Goal: Transaction & Acquisition: Purchase product/service

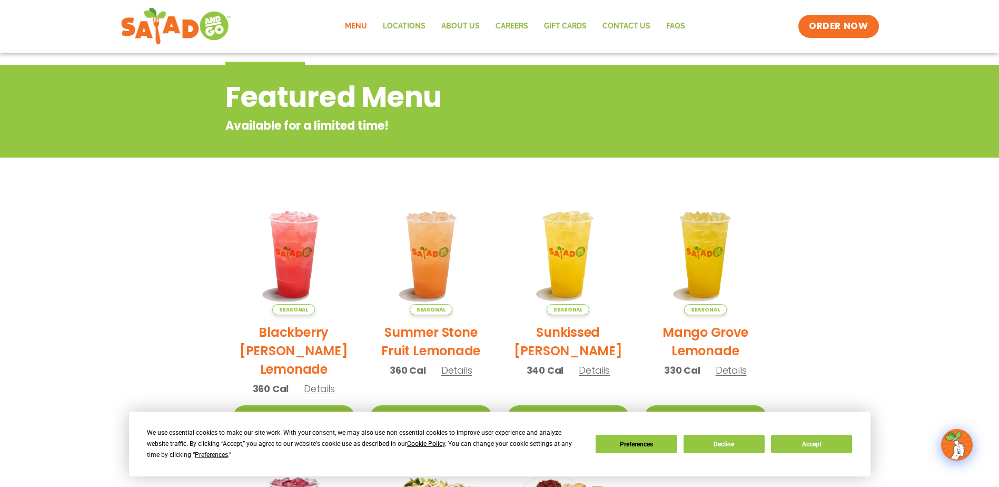
scroll to position [105, 0]
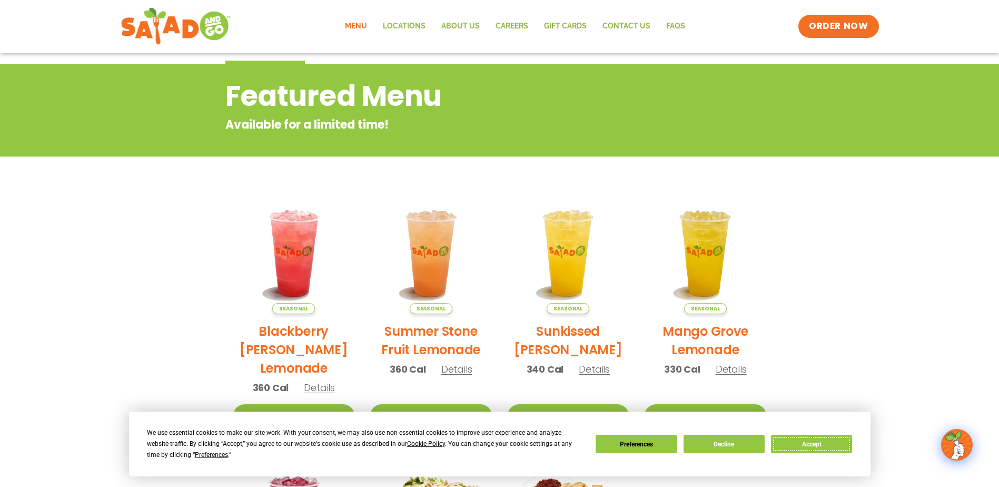
click at [841, 450] on button "Accept" at bounding box center [811, 443] width 81 height 18
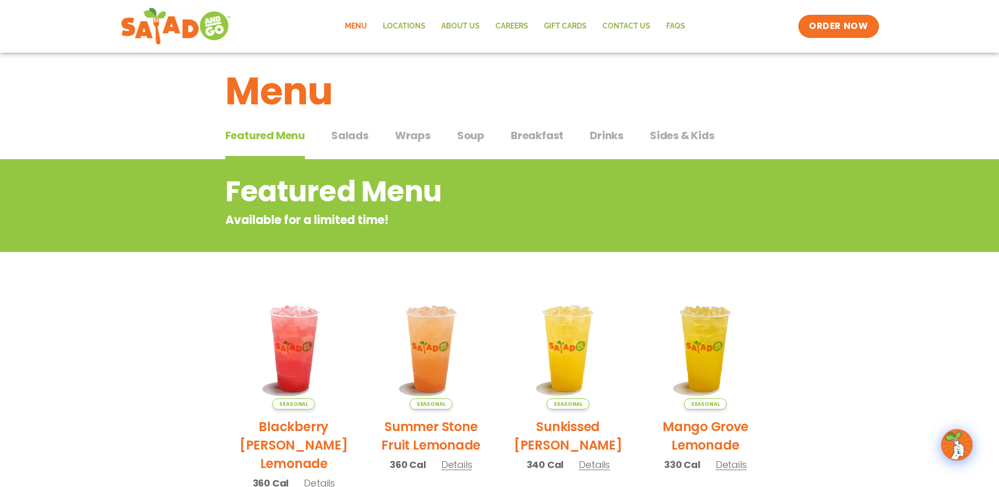
scroll to position [0, 0]
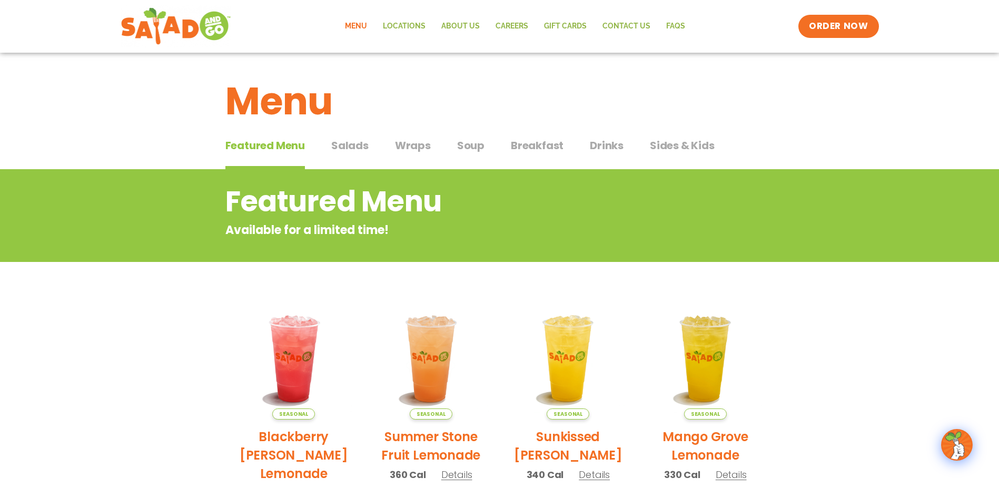
drag, startPoint x: 315, startPoint y: 141, endPoint x: 331, endPoint y: 142, distance: 15.3
click at [322, 142] on div "Featured Menu Featured Menu Salads Salads Wraps Wraps Soup Soup Breakfast Break…" at bounding box center [499, 152] width 549 height 36
click at [340, 142] on span "Salads" at bounding box center [349, 145] width 37 height 16
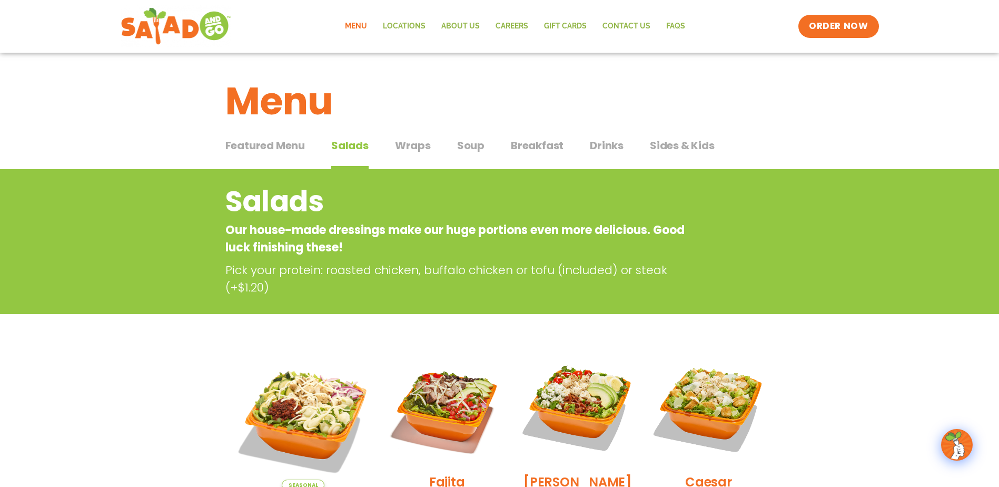
click at [474, 145] on span "Soup" at bounding box center [470, 145] width 27 height 16
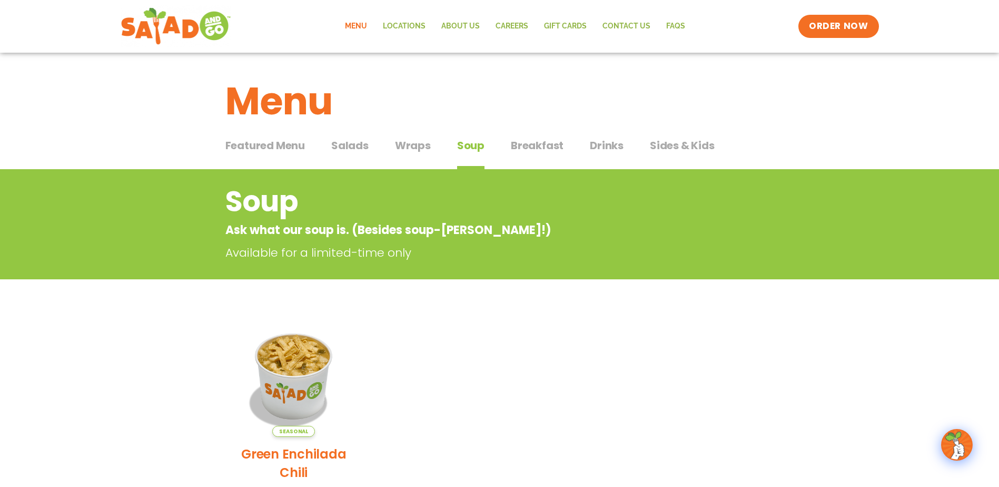
click at [403, 143] on span "Wraps" at bounding box center [413, 145] width 36 height 16
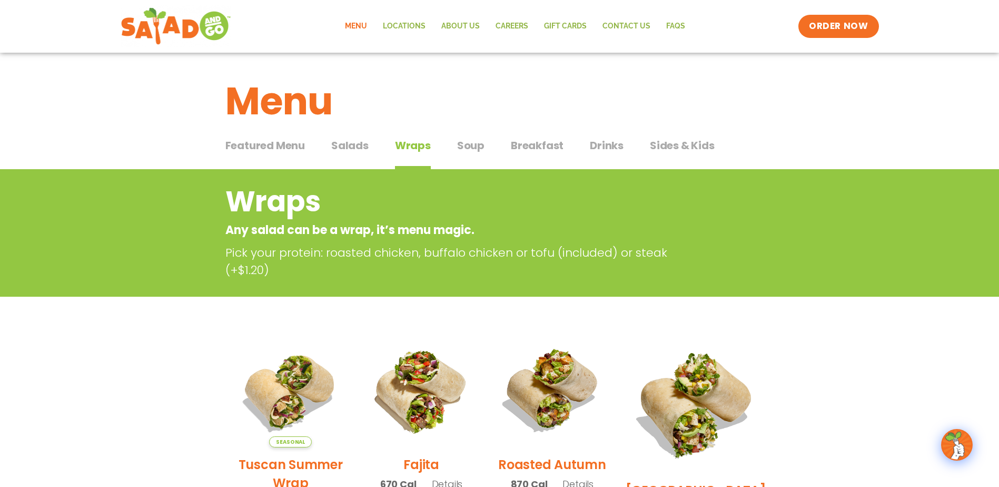
click at [453, 143] on div "Featured Menu Featured Menu Salads Salads Wraps Wraps Soup Soup Breakfast Break…" at bounding box center [499, 152] width 549 height 36
click at [469, 141] on span "Soup" at bounding box center [470, 145] width 27 height 16
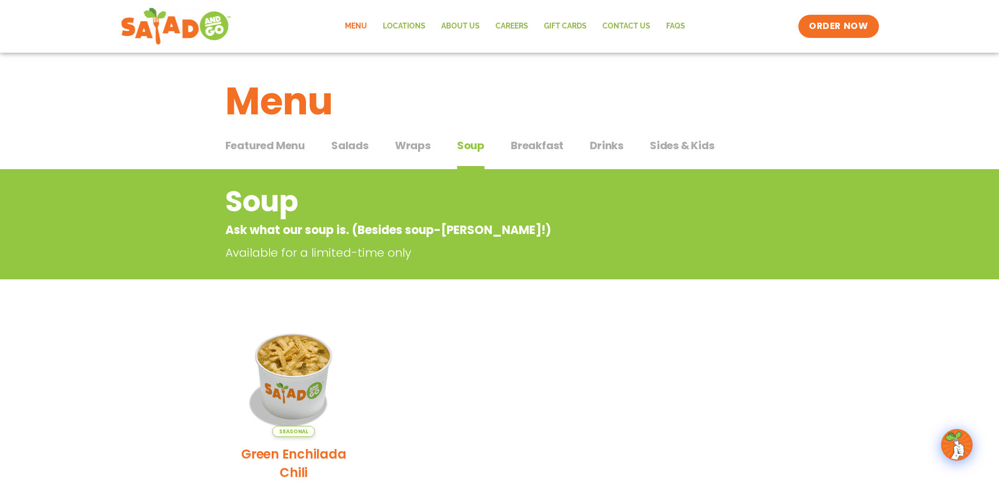
click at [359, 138] on span "Salads" at bounding box center [349, 145] width 37 height 16
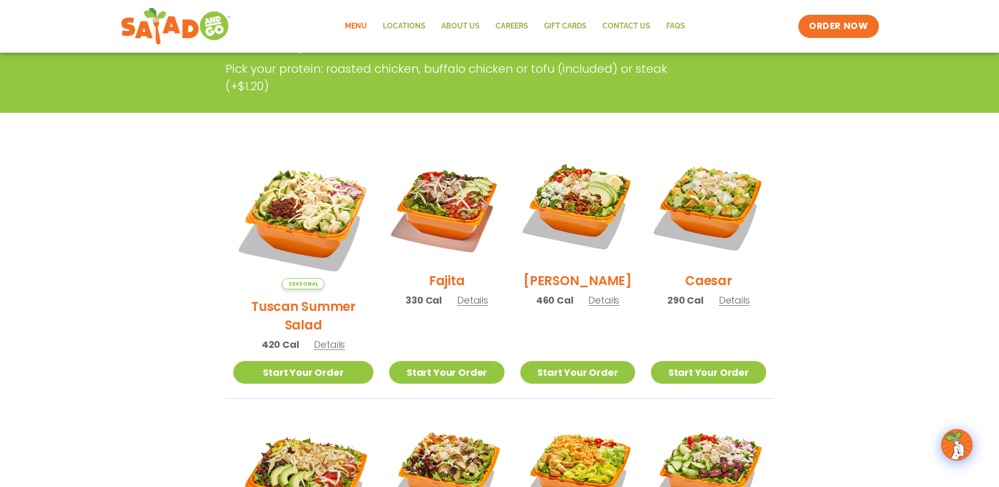
scroll to position [211, 0]
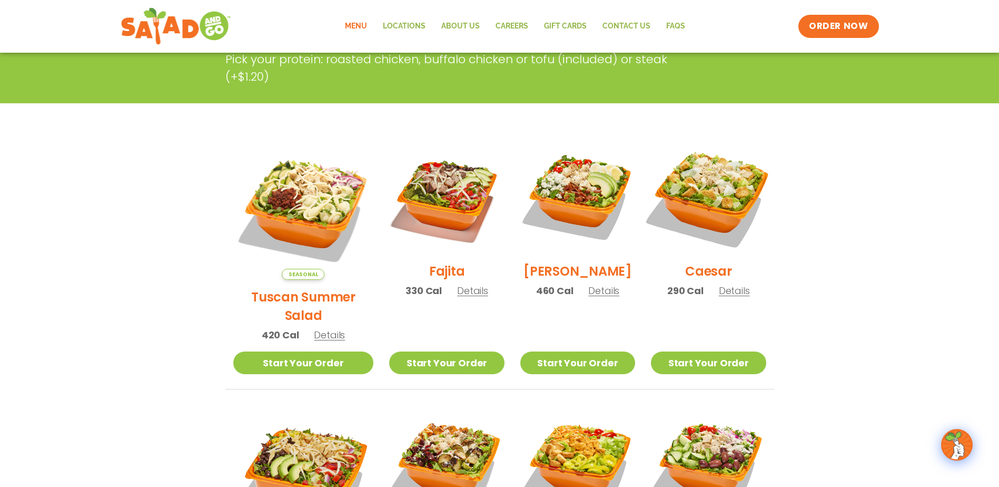
click at [724, 199] on img at bounding box center [708, 196] width 135 height 135
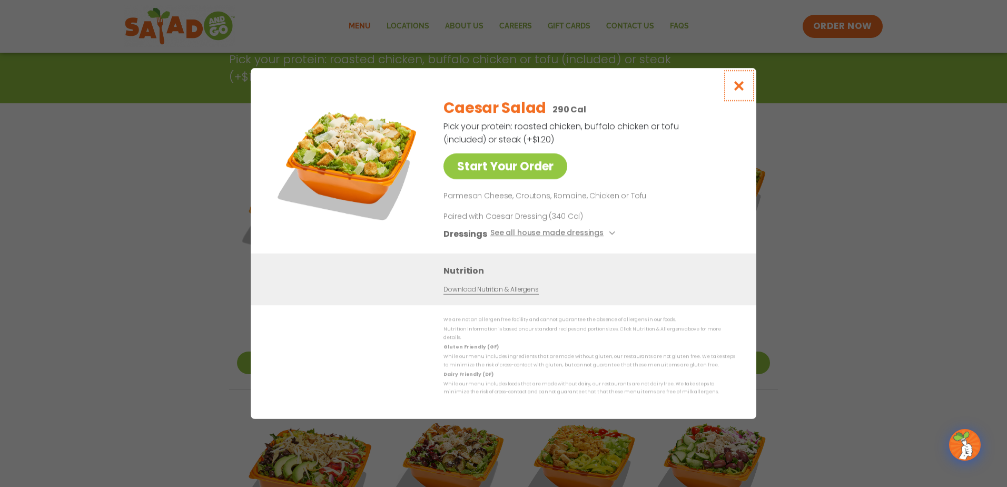
click at [739, 90] on icon "Close modal" at bounding box center [738, 85] width 13 height 11
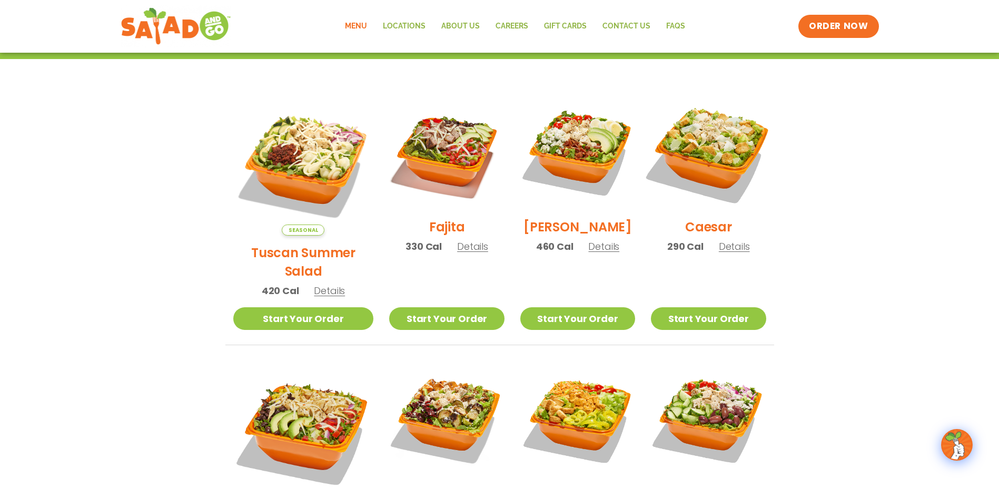
scroll to position [421, 0]
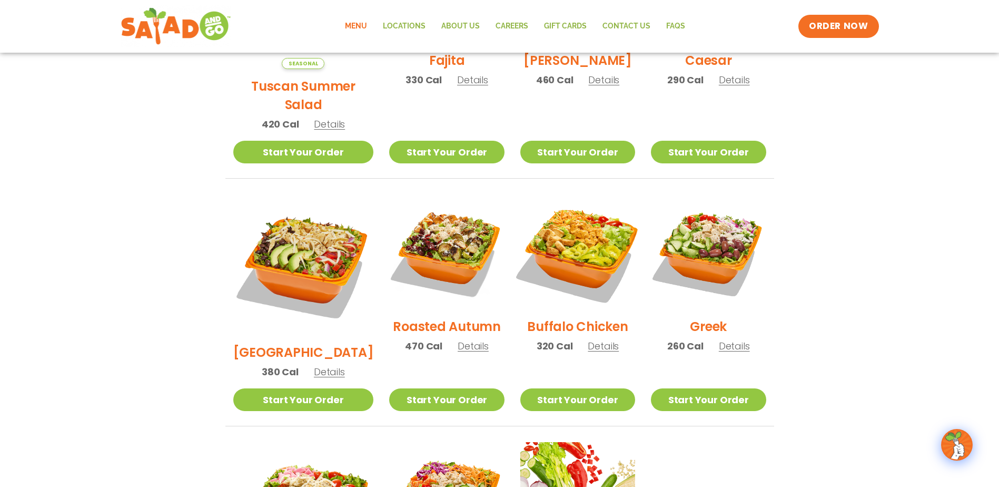
click at [575, 243] on img at bounding box center [577, 251] width 135 height 135
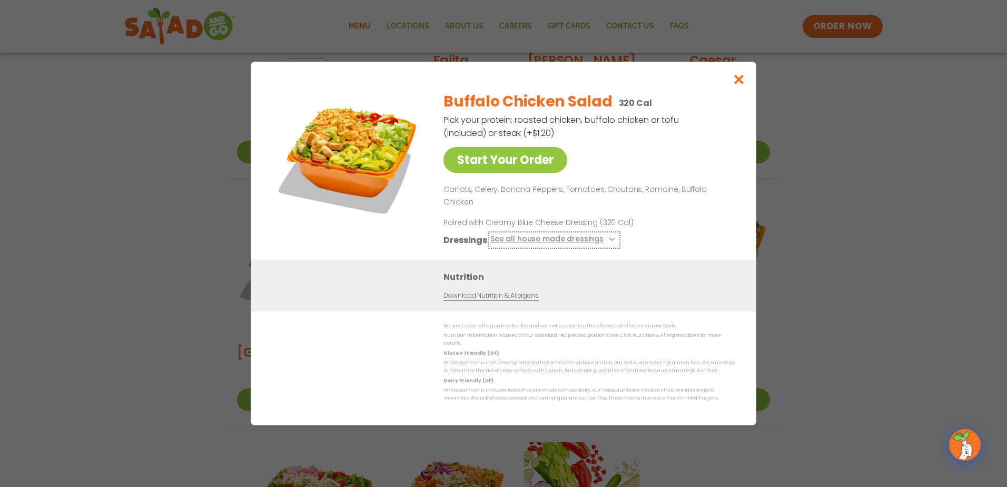
click at [610, 233] on button "See all house made dressings" at bounding box center [554, 239] width 128 height 13
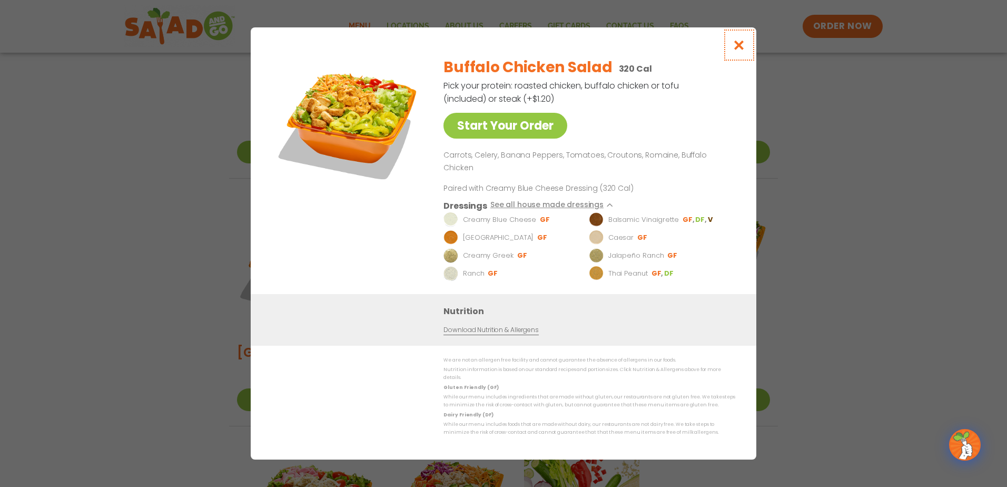
click at [737, 51] on icon "Close modal" at bounding box center [738, 44] width 13 height 11
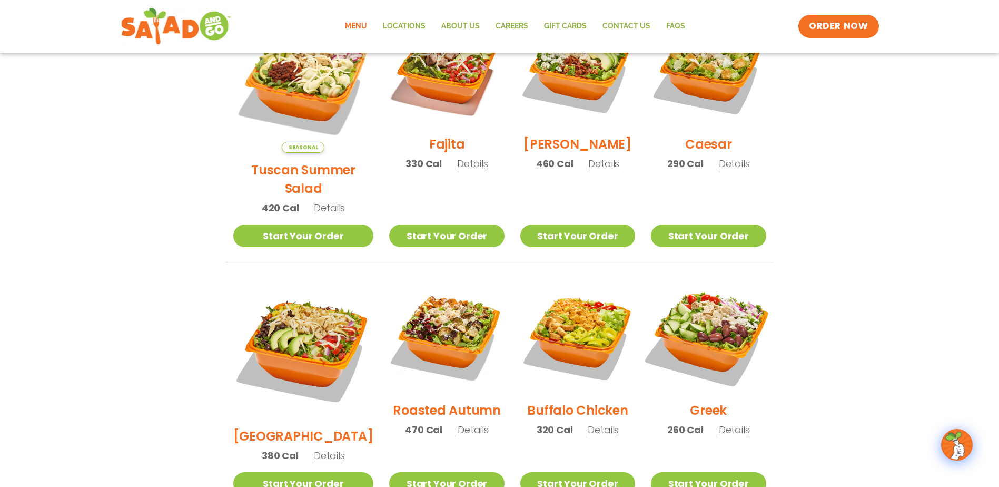
scroll to position [316, 0]
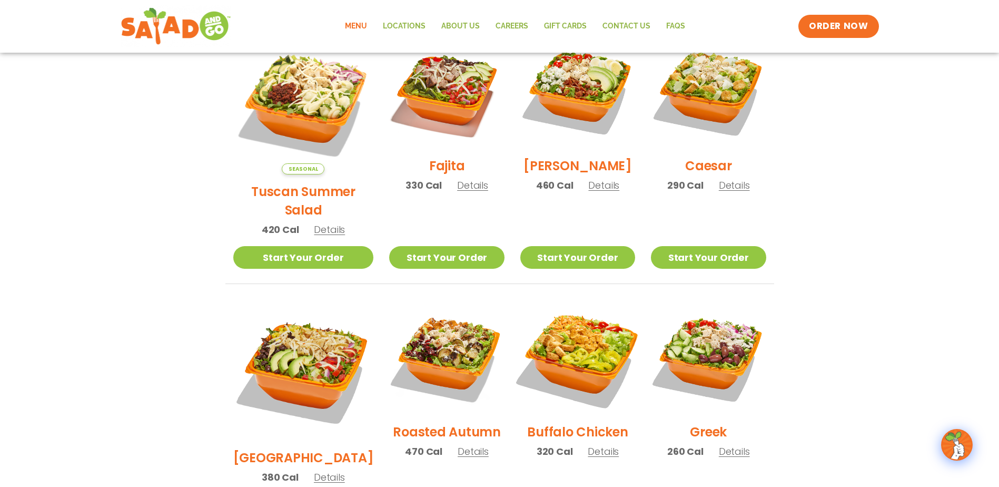
click at [573, 331] on img at bounding box center [577, 357] width 135 height 135
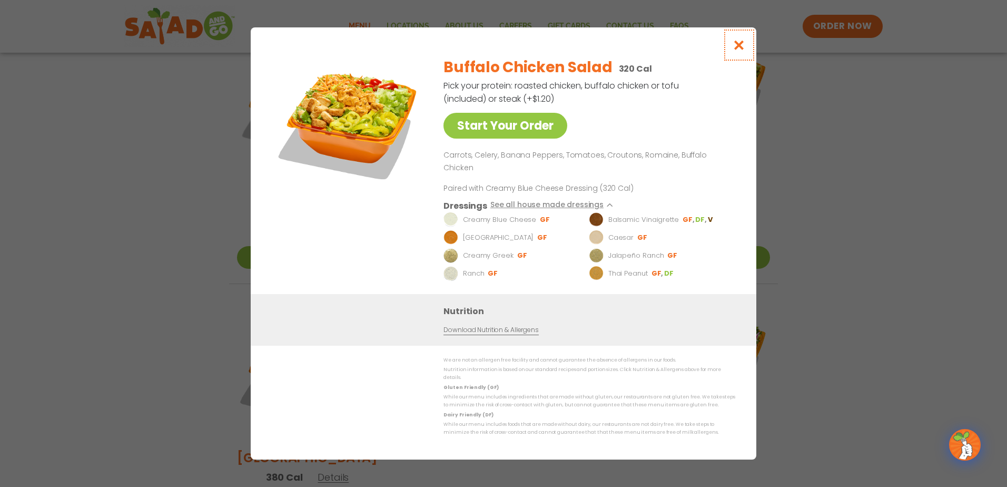
click at [742, 51] on icon "Close modal" at bounding box center [738, 44] width 13 height 11
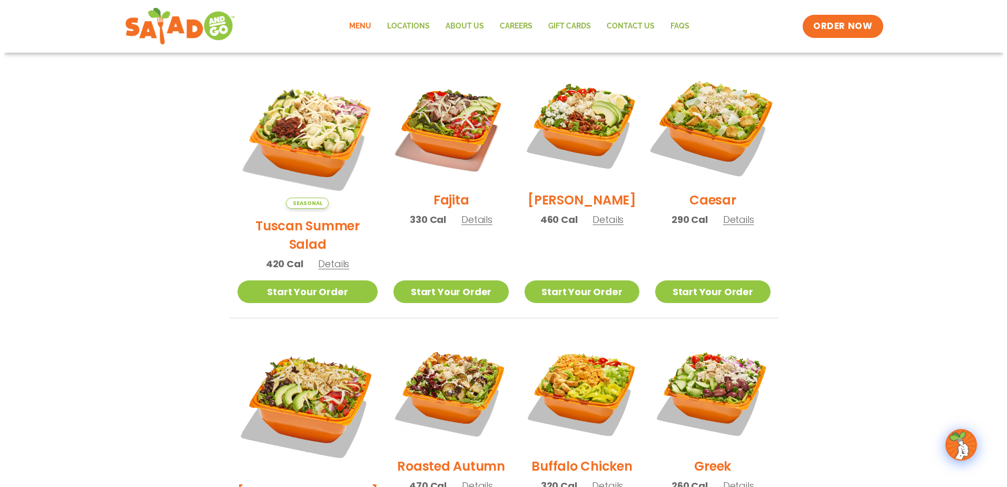
scroll to position [263, 0]
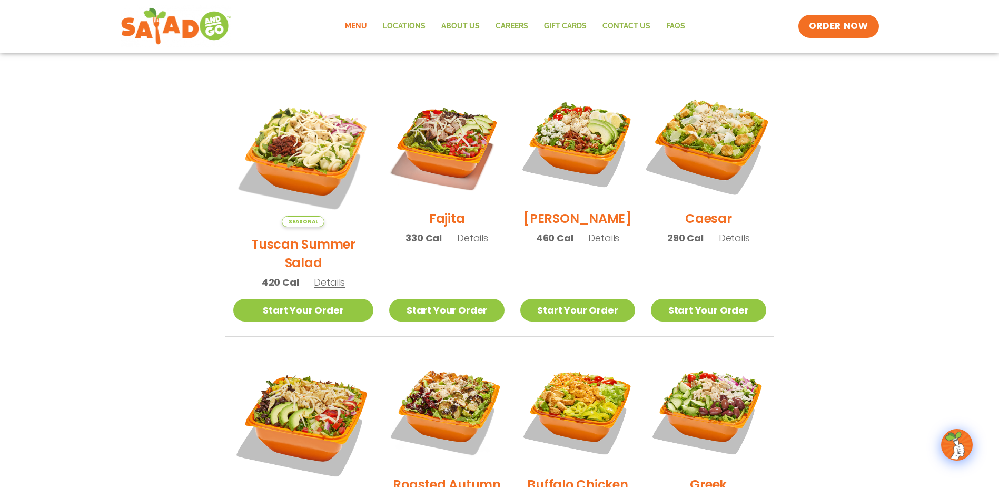
click at [727, 145] on img at bounding box center [708, 143] width 135 height 135
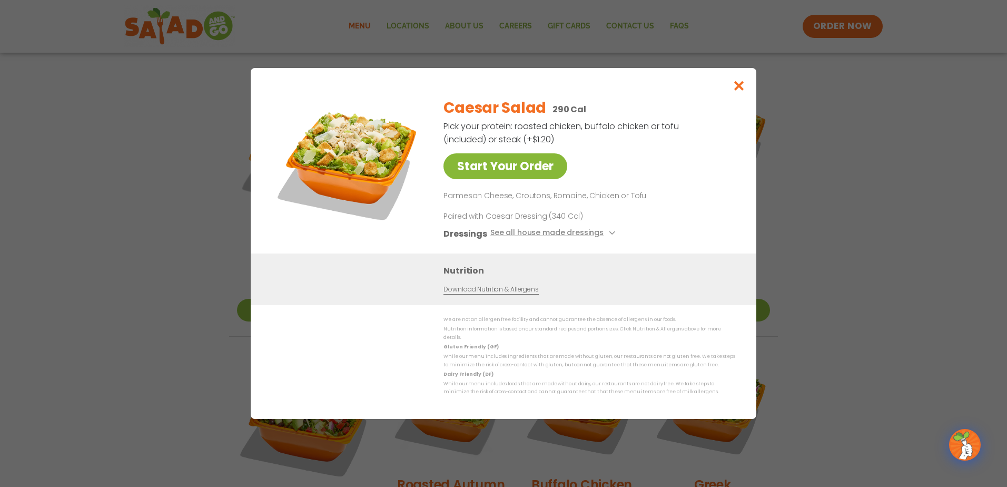
click at [510, 176] on link "Start Your Order" at bounding box center [505, 166] width 124 height 26
